Goal: Information Seeking & Learning: Check status

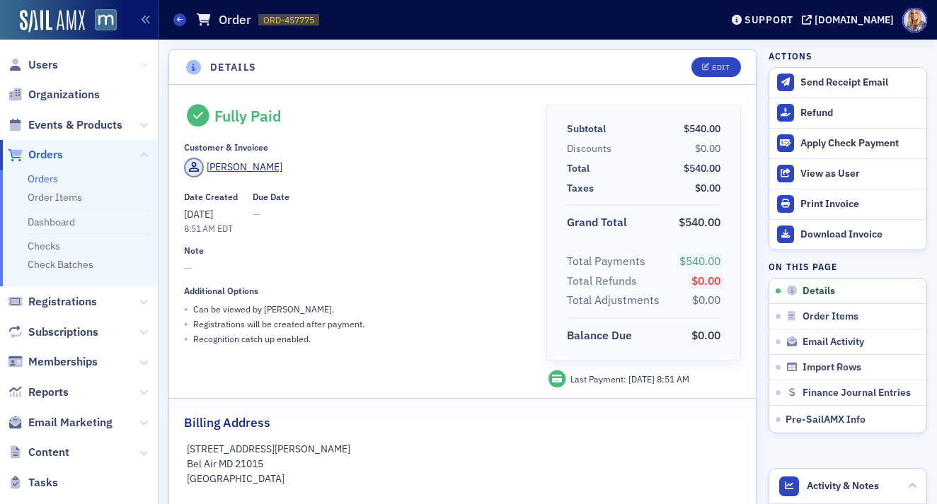
click at [141, 66] on icon at bounding box center [143, 65] width 8 height 8
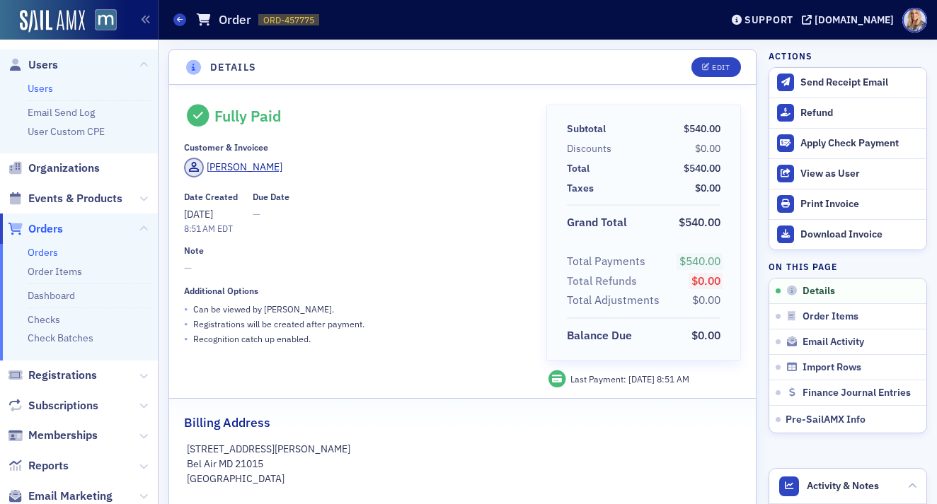
click at [32, 87] on link "Users" at bounding box center [40, 88] width 25 height 13
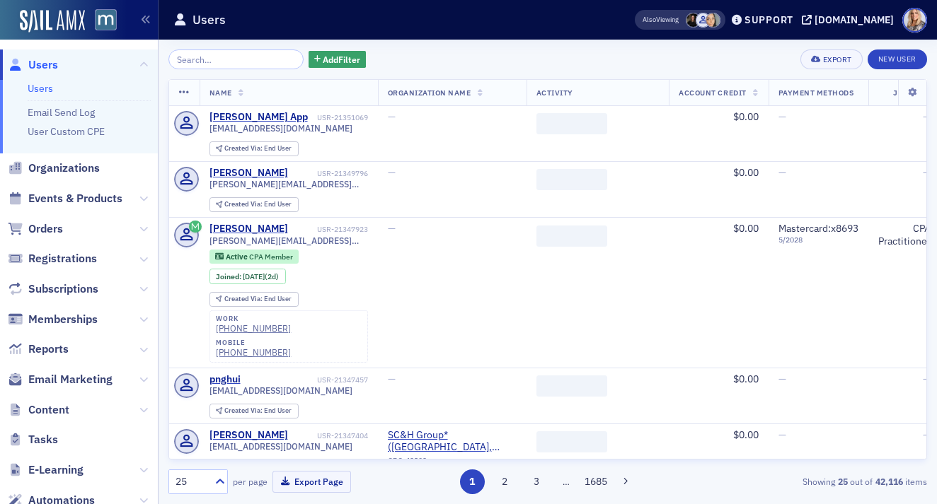
click at [192, 62] on input "search" at bounding box center [235, 60] width 135 height 20
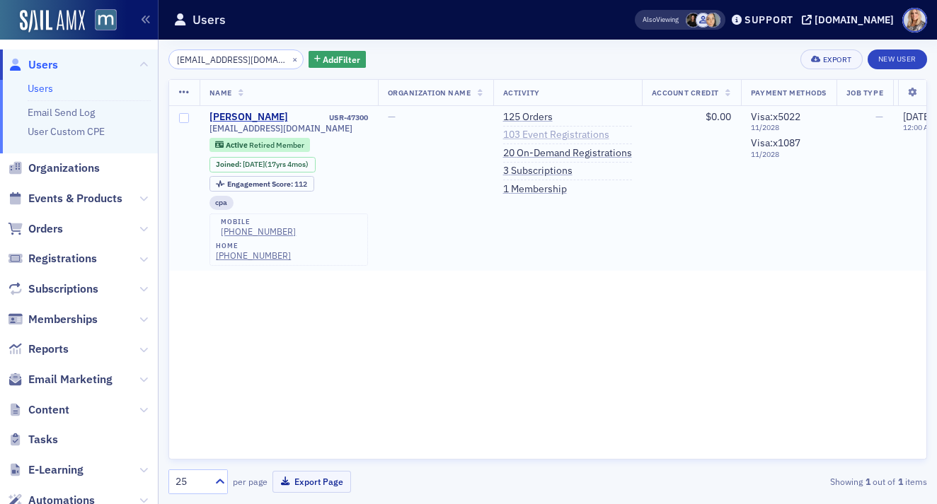
type input "[EMAIL_ADDRESS][DOMAIN_NAME]"
click at [555, 133] on link "103 Event Registrations" at bounding box center [556, 135] width 106 height 13
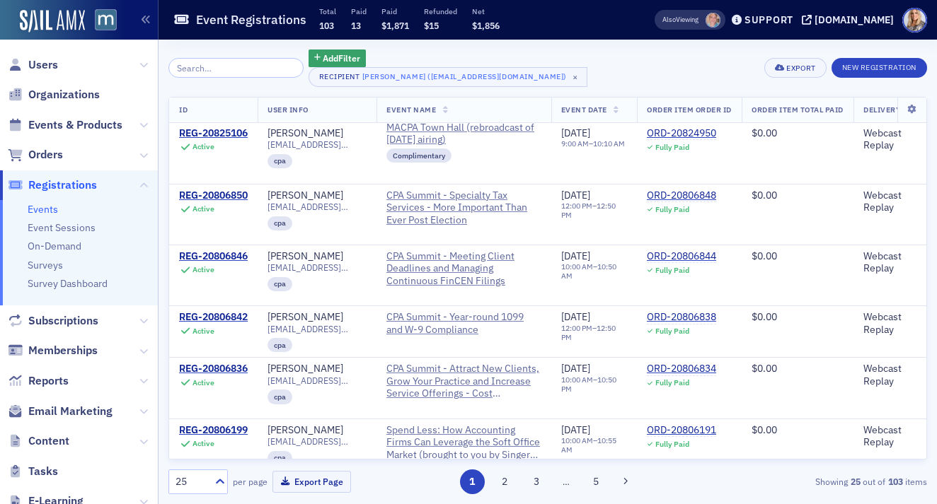
scroll to position [1449, 0]
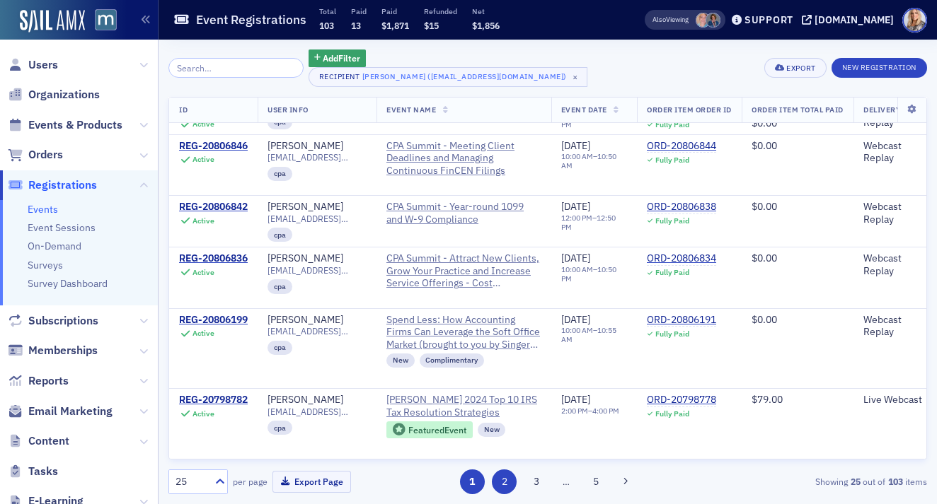
click at [502, 483] on button "2" at bounding box center [504, 482] width 25 height 25
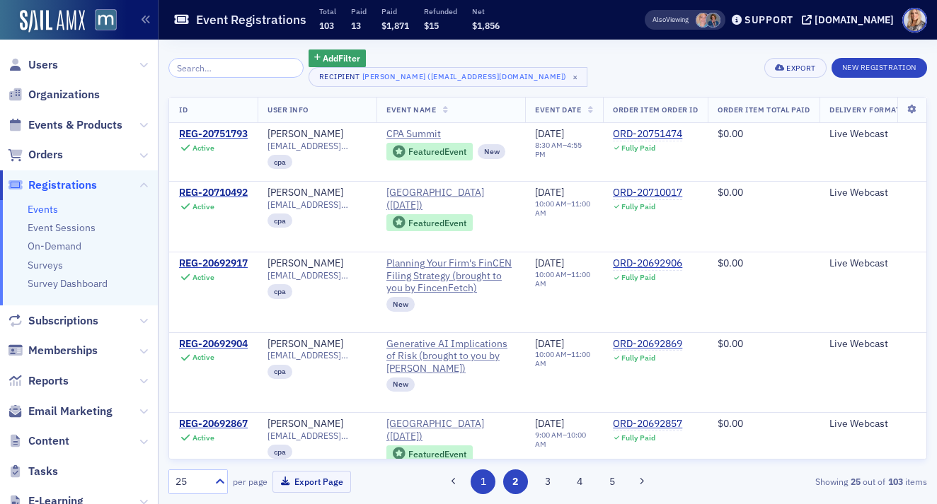
click at [486, 476] on button "1" at bounding box center [482, 482] width 25 height 25
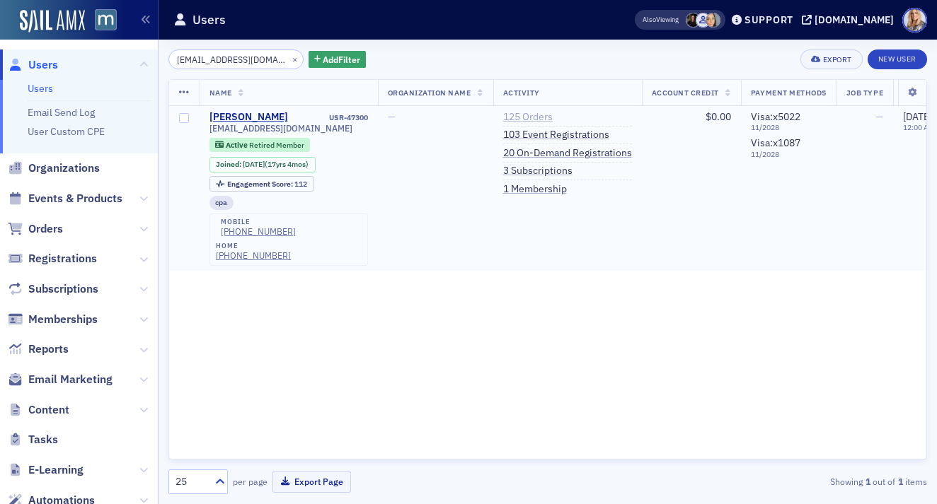
click at [523, 114] on link "125 Orders" at bounding box center [528, 117] width 50 height 13
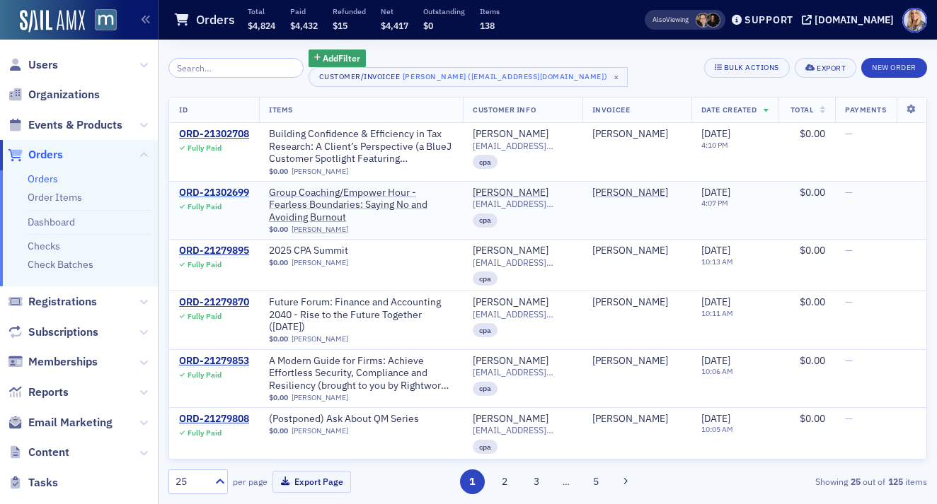
click at [240, 190] on div "ORD-21302699" at bounding box center [214, 193] width 70 height 13
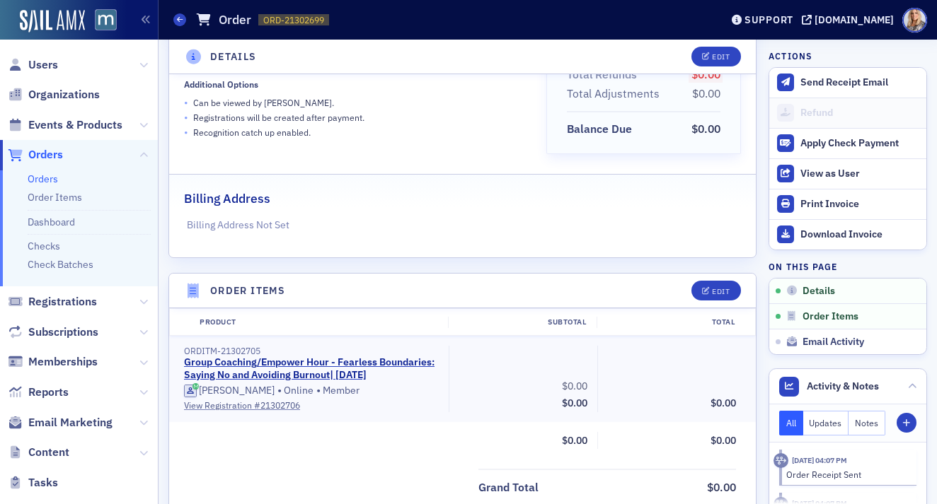
scroll to position [265, 0]
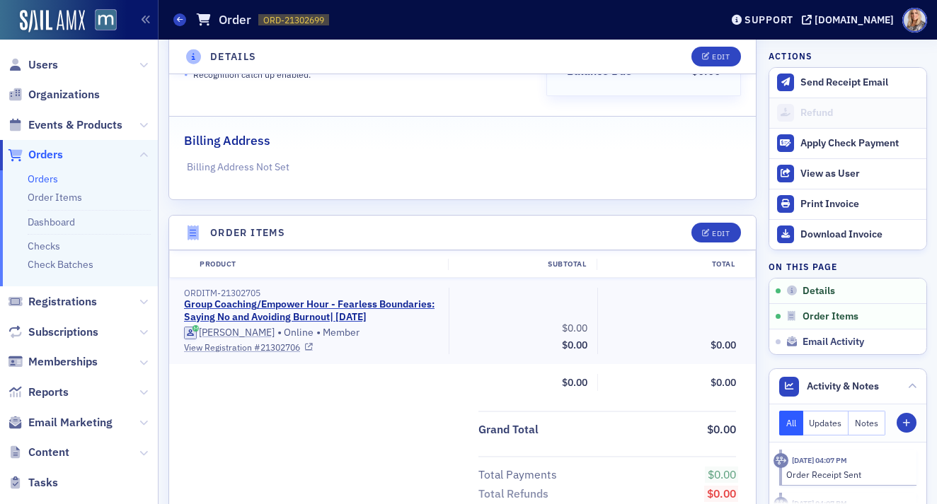
click at [271, 349] on link "View Registration # 21302706" at bounding box center [311, 347] width 255 height 13
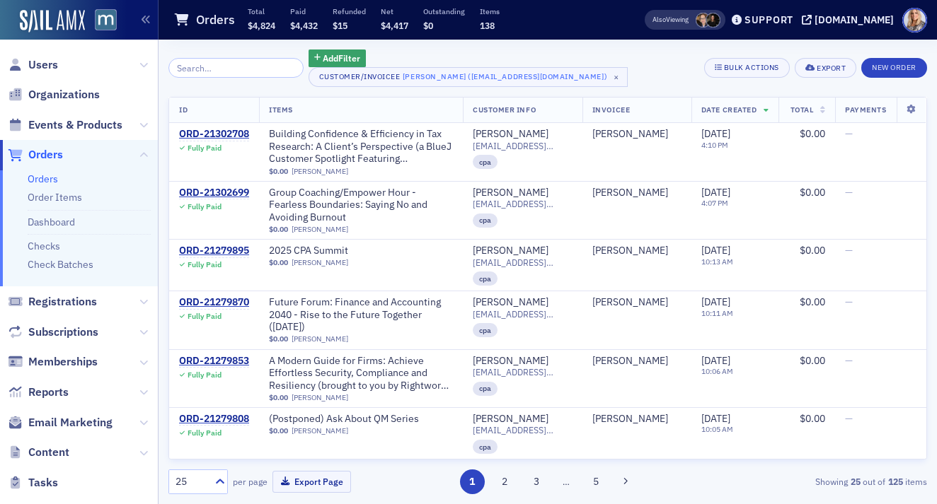
click at [364, 110] on th "Items" at bounding box center [361, 111] width 204 height 26
